Goal: Find specific page/section: Find specific page/section

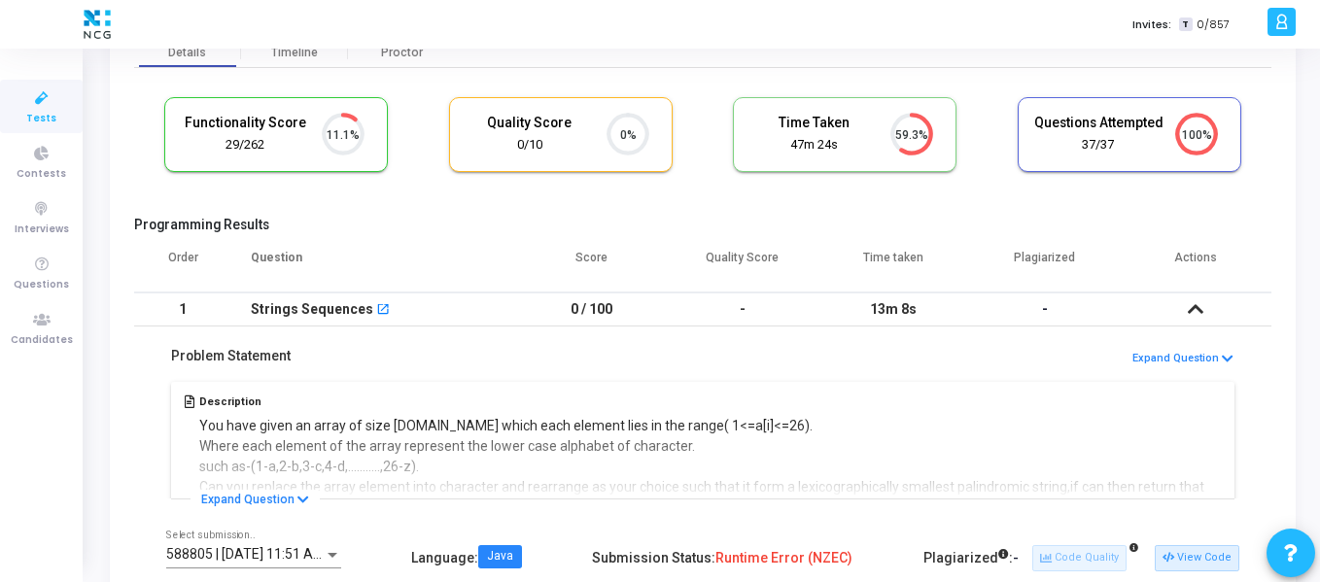
scroll to position [41, 50]
click at [31, 337] on span "Candidates" at bounding box center [42, 340] width 62 height 17
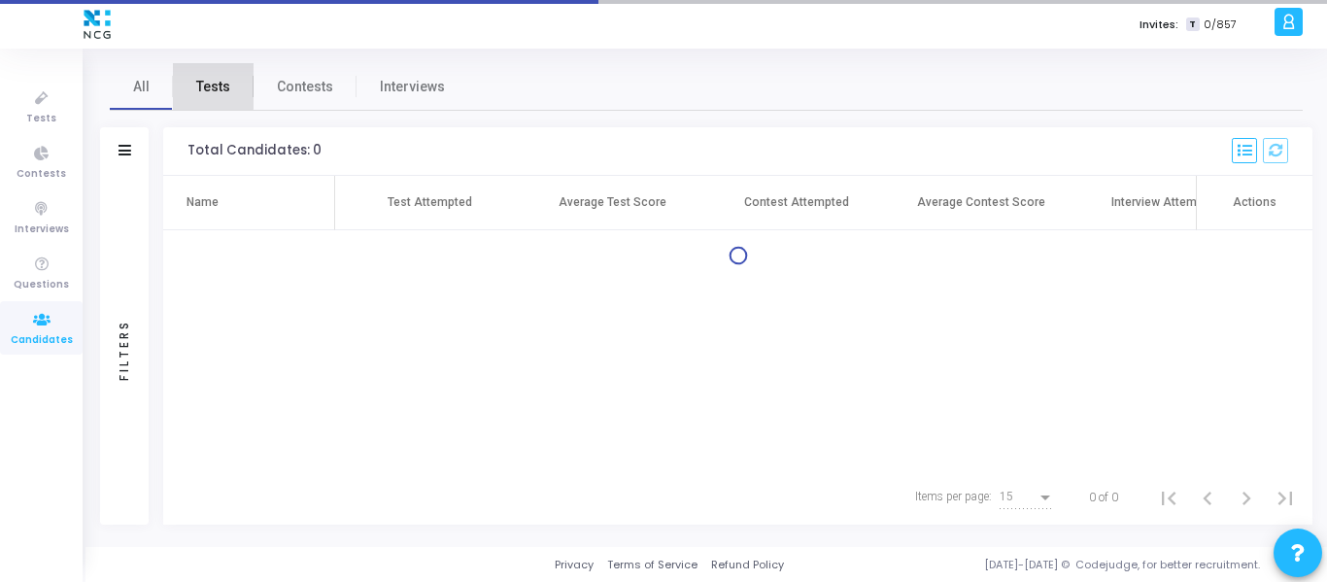
click at [204, 83] on span "Tests" at bounding box center [213, 87] width 34 height 20
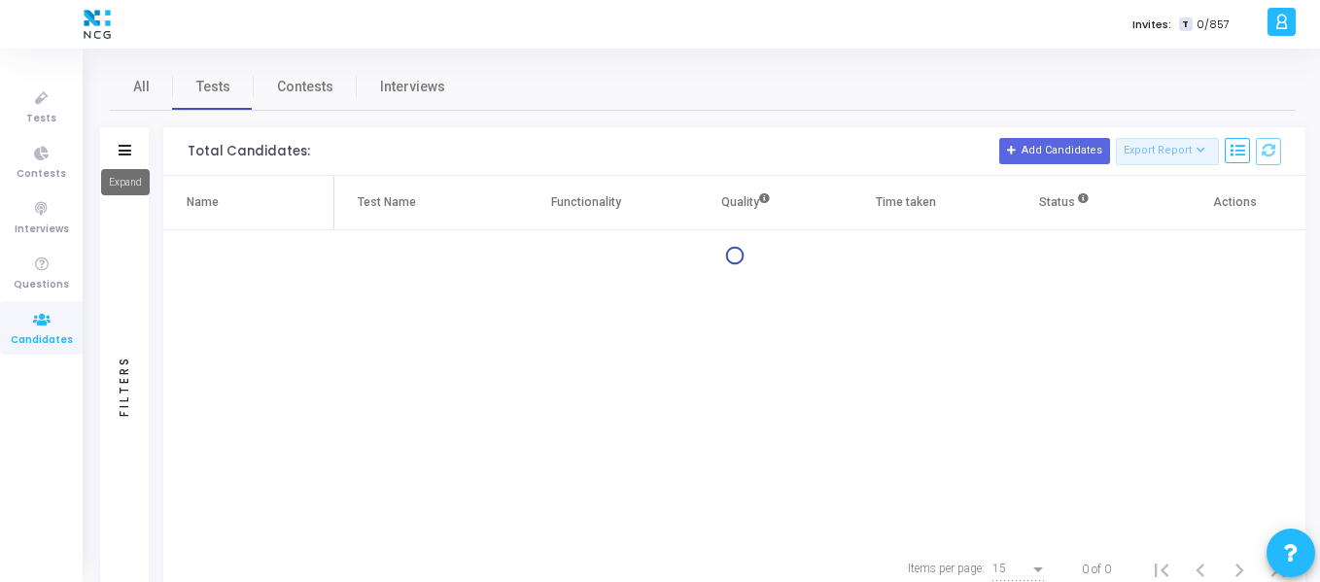
click at [123, 152] on icon at bounding box center [125, 150] width 13 height 11
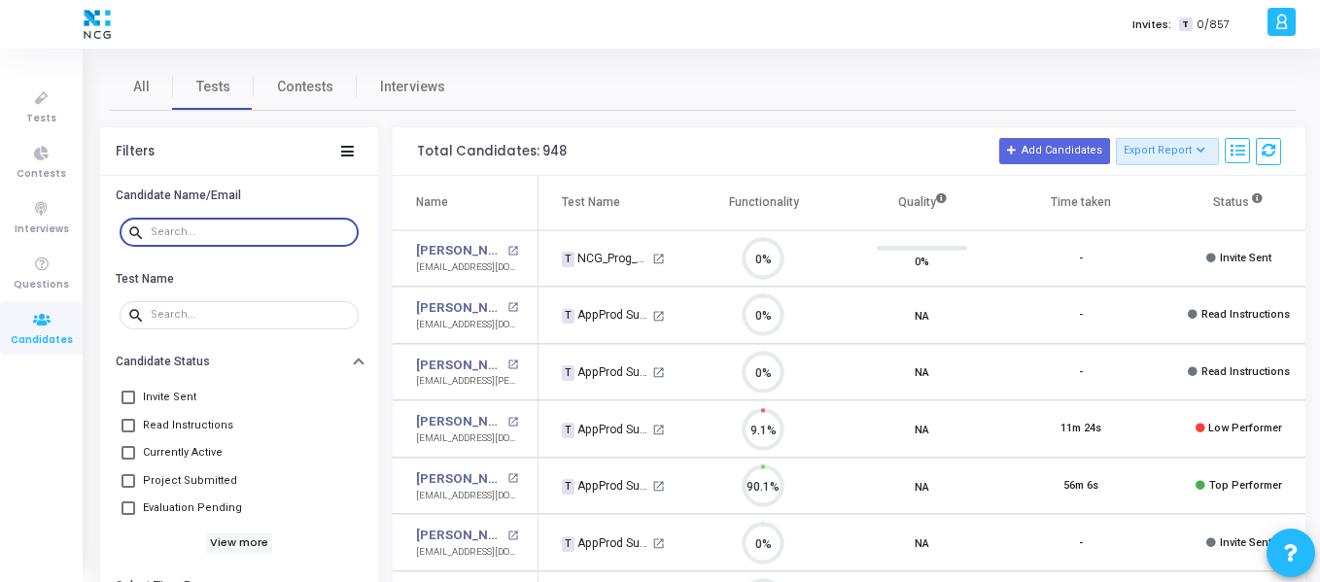
click at [188, 228] on input "text" at bounding box center [251, 232] width 200 height 12
paste input "[EMAIL_ADDRESS][DOMAIN_NAME]"
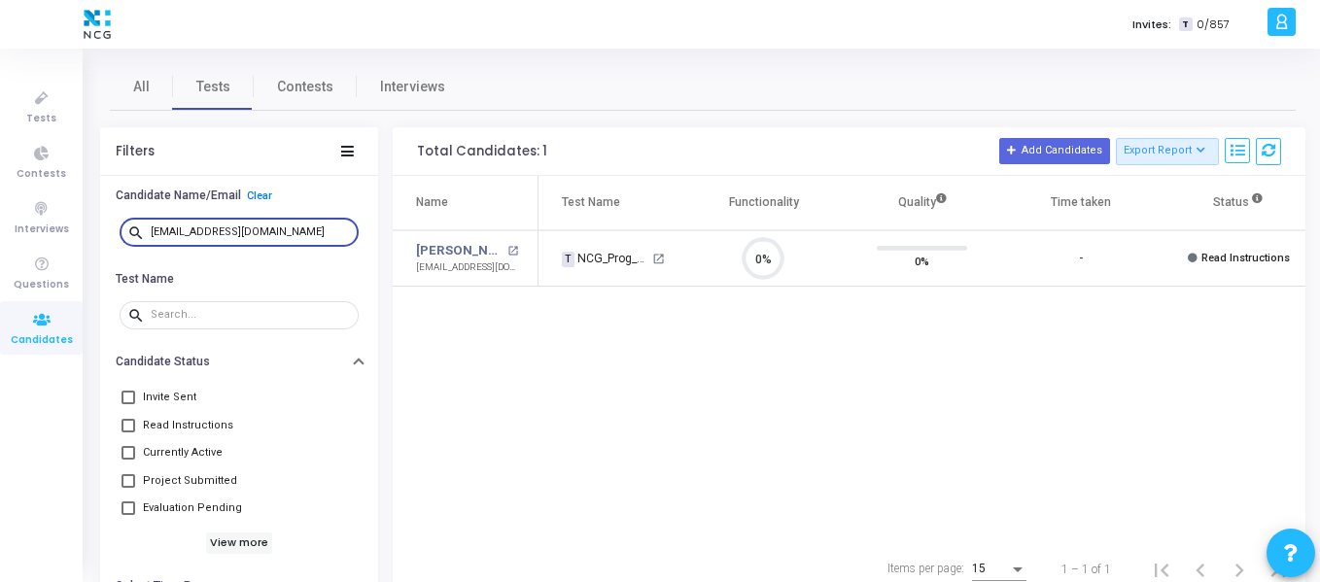
type input "[EMAIL_ADDRESS][DOMAIN_NAME]"
